Goal: Transaction & Acquisition: Purchase product/service

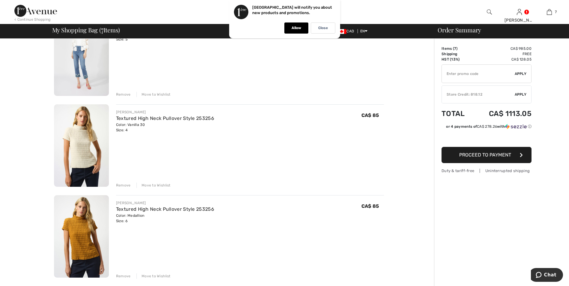
scroll to position [348, 0]
click at [118, 184] on div "Remove" at bounding box center [123, 184] width 15 height 5
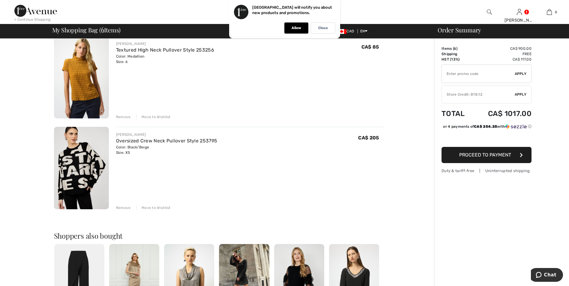
scroll to position [427, 0]
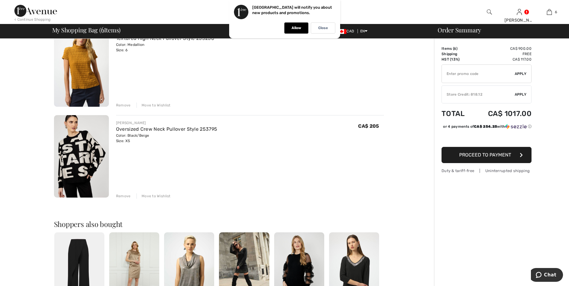
click at [120, 194] on div "Remove" at bounding box center [123, 196] width 15 height 5
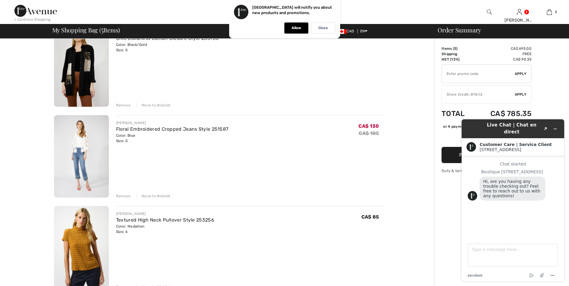
scroll to position [290, 0]
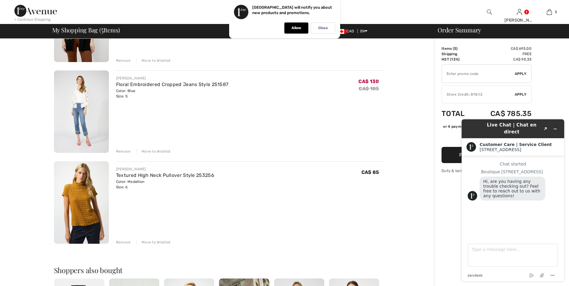
drag, startPoint x: 572, startPoint y: 56, endPoint x: 94, endPoint y: 32, distance: 478.3
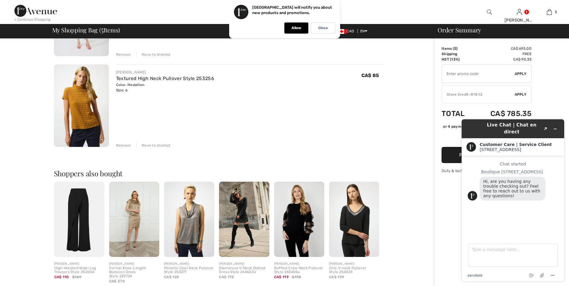
scroll to position [389, 0]
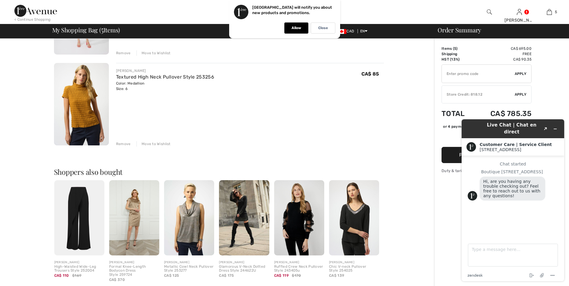
click at [504, 126] on h1 "Live Chat | Chat en direct" at bounding box center [512, 129] width 58 height 14
click at [521, 128] on h1 "Live Chat | Chat en direct" at bounding box center [512, 129] width 58 height 14
click at [545, 128] on icon "Popout" at bounding box center [545, 129] width 3 height 3
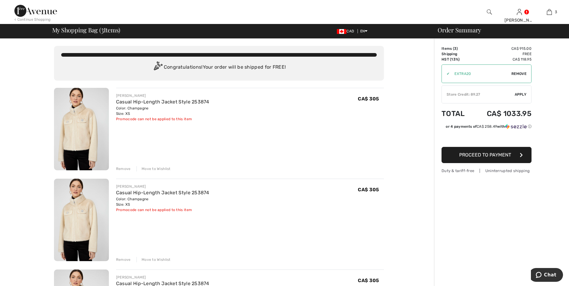
click at [523, 72] on span "Remove" at bounding box center [519, 73] width 15 height 5
click at [122, 169] on div "Remove" at bounding box center [123, 168] width 15 height 5
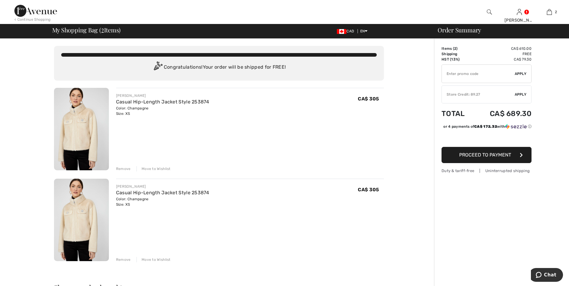
click at [122, 258] on div "Remove" at bounding box center [123, 259] width 15 height 5
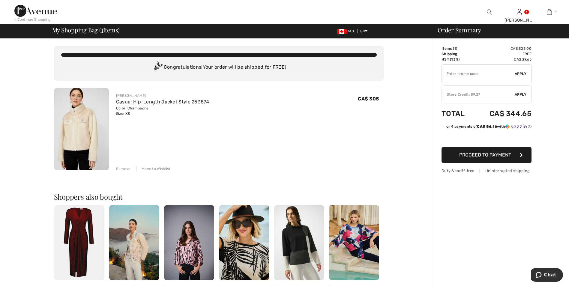
click at [523, 95] on span "Apply" at bounding box center [521, 94] width 12 height 5
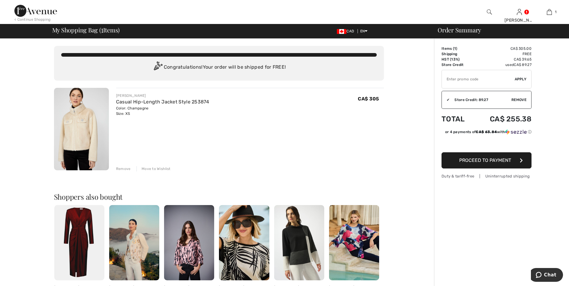
click at [464, 163] on button "Proceed to Payment" at bounding box center [487, 160] width 90 height 16
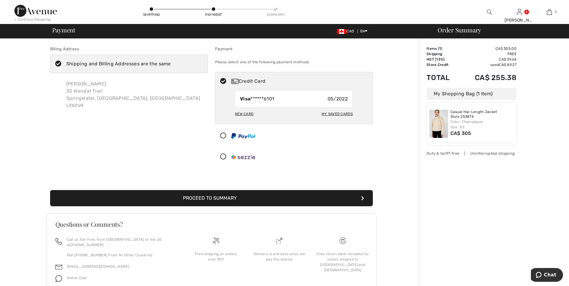
click at [329, 113] on div "My Saved Cards" at bounding box center [337, 114] width 31 height 10
radio input "true"
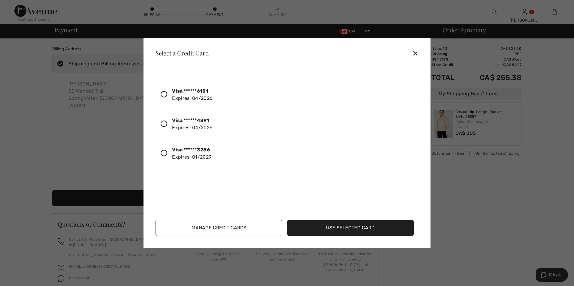
click at [162, 152] on icon at bounding box center [164, 153] width 7 height 7
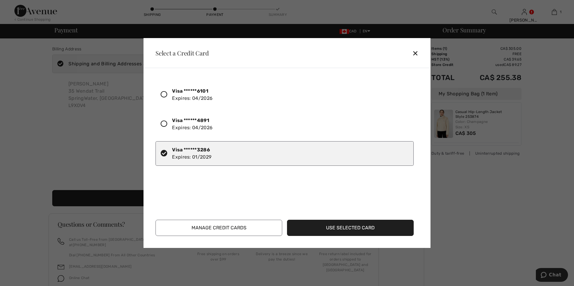
click at [353, 230] on button "Use Selected Card" at bounding box center [350, 228] width 127 height 16
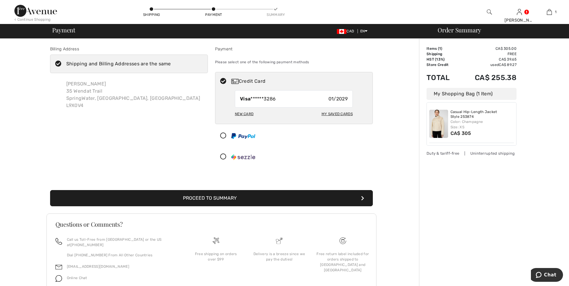
click at [218, 197] on button "Proceed to Summary" at bounding box center [211, 198] width 323 height 16
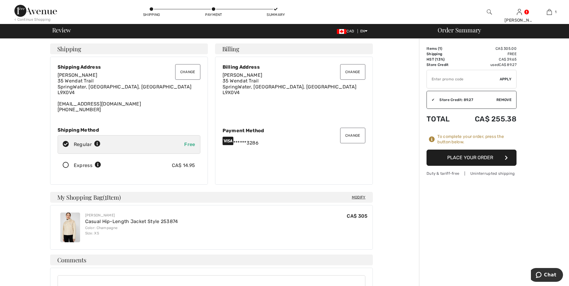
click at [473, 159] on button "Place Your Order" at bounding box center [472, 158] width 90 height 16
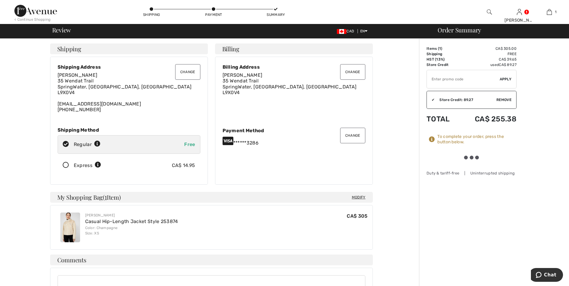
click at [473, 159] on div at bounding box center [471, 158] width 17 height 4
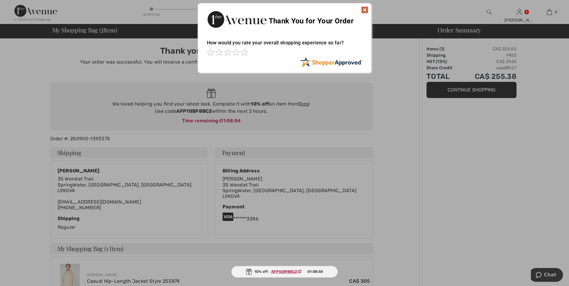
click at [365, 8] on img at bounding box center [364, 9] width 7 height 7
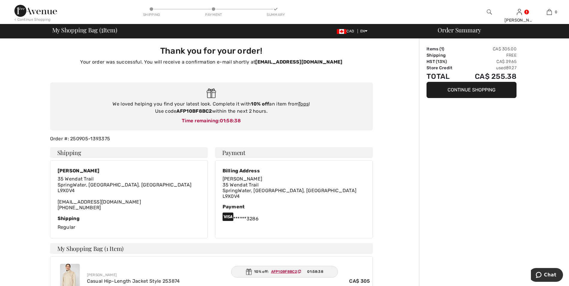
click at [485, 87] on button "Continue Shopping" at bounding box center [472, 90] width 90 height 16
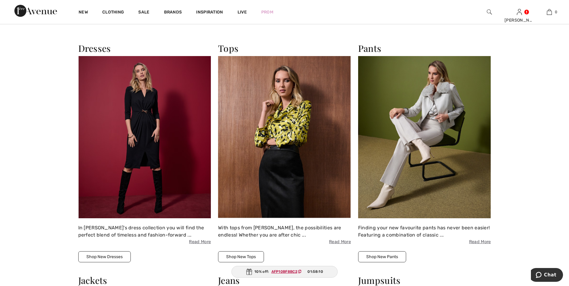
scroll to position [953, 0]
click at [385, 257] on button "Shop New Pants" at bounding box center [382, 256] width 48 height 11
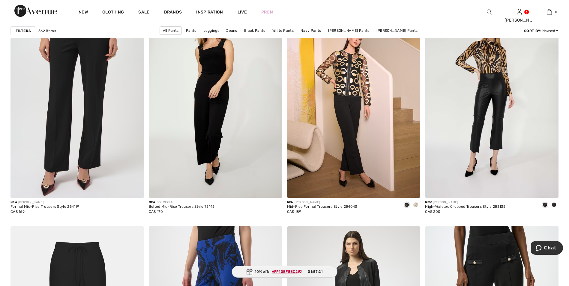
scroll to position [2368, 0]
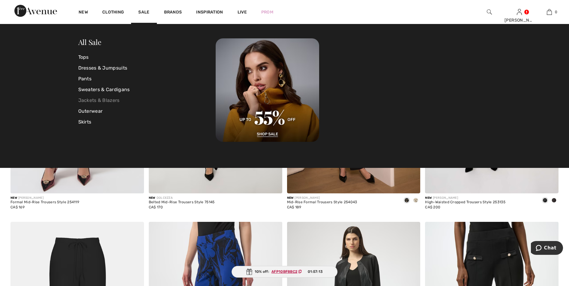
click at [92, 101] on link "Jackets & Blazers" at bounding box center [147, 100] width 138 height 11
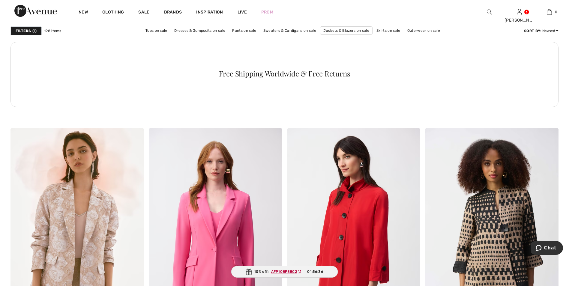
scroll to position [1094, 0]
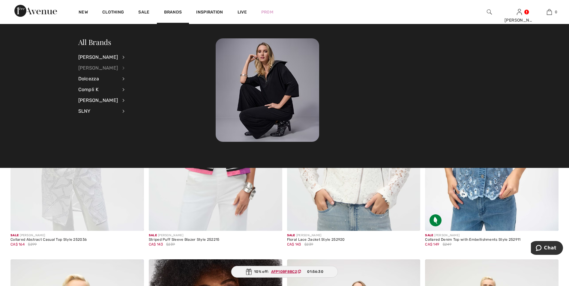
click at [107, 67] on div "[PERSON_NAME]" at bounding box center [98, 68] width 40 height 11
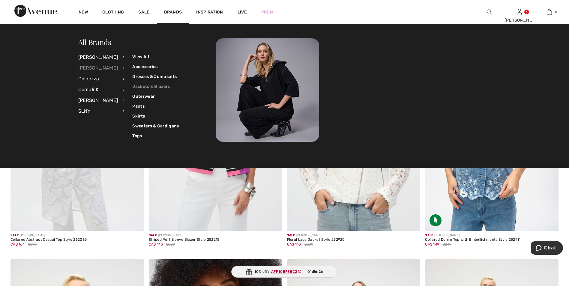
click at [138, 86] on link "Jackets & Blazers" at bounding box center [155, 87] width 47 height 10
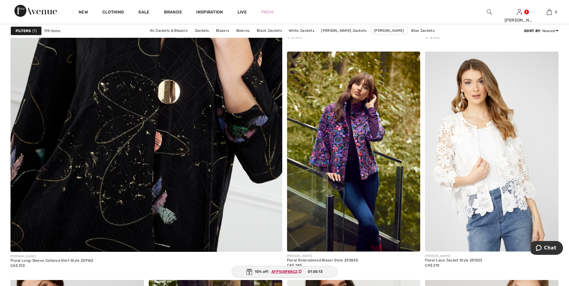
scroll to position [2083, 0]
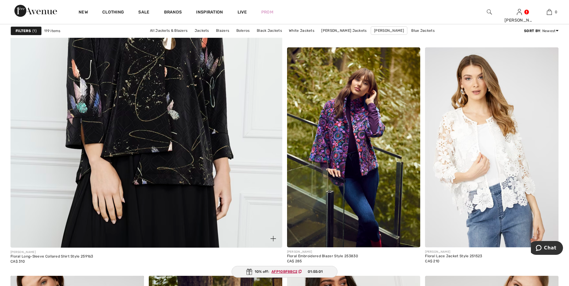
click at [186, 119] on img at bounding box center [146, 63] width 326 height 489
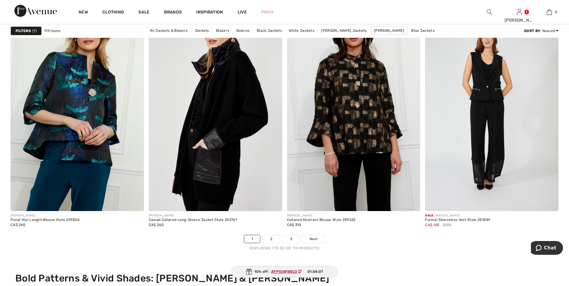
scroll to position [2083, 0]
